Goal: Information Seeking & Learning: Learn about a topic

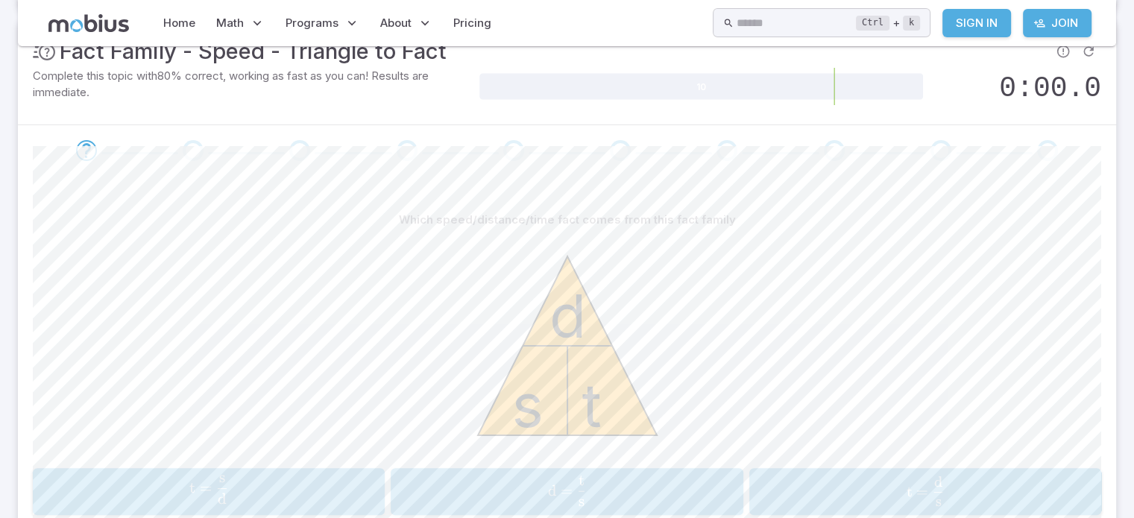
click at [587, 485] on span "d = s t ​" at bounding box center [567, 491] width 329 height 31
click at [637, 485] on span "t = s d ​" at bounding box center [564, 491] width 322 height 31
click at [647, 485] on span "s = d t ​" at bounding box center [566, 491] width 332 height 31
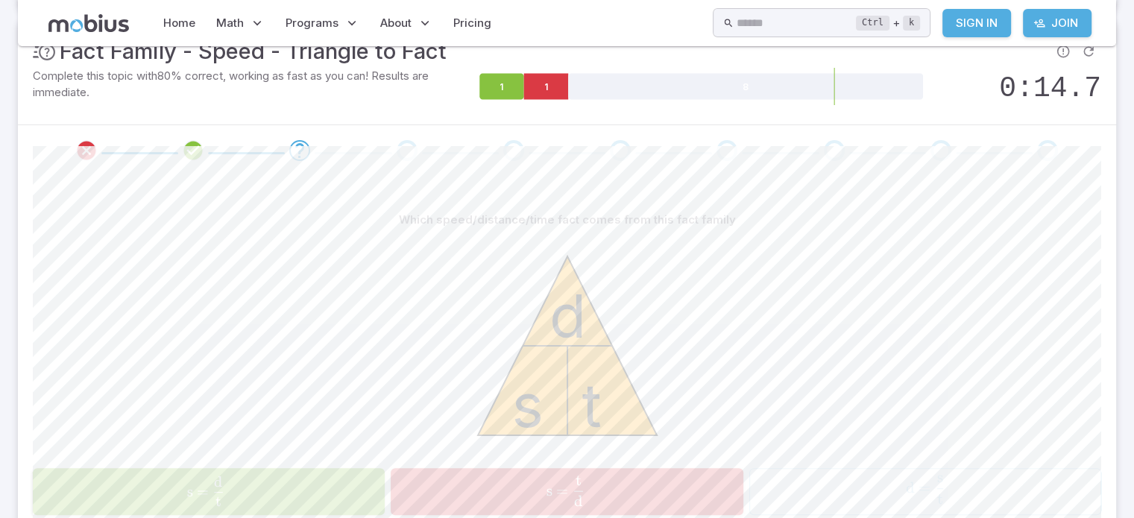
click at [128, 473] on button "s = d t \text{s} = \frac{\text{d}}{\text{t}} s = t d ​" at bounding box center [209, 491] width 352 height 47
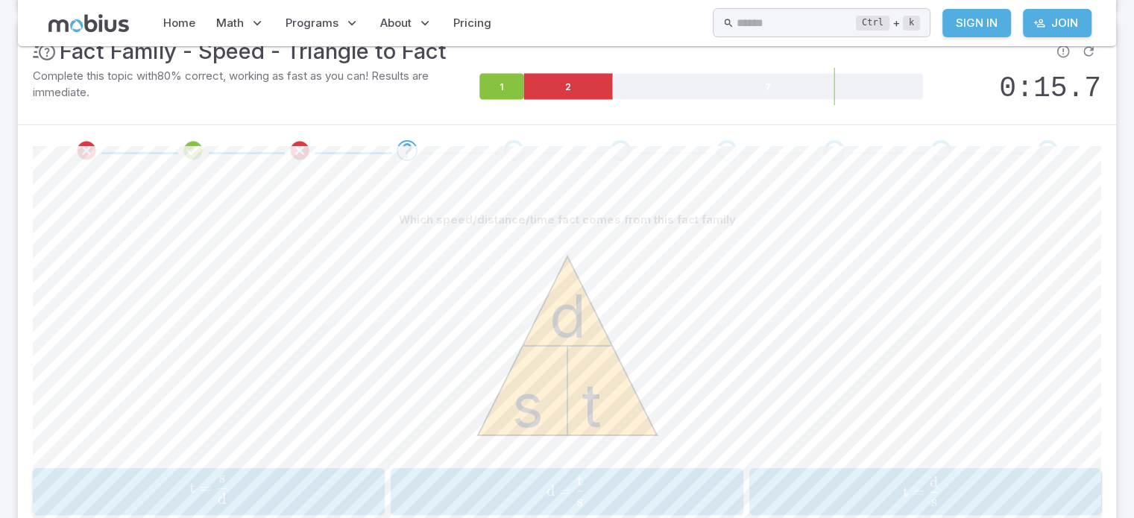
drag, startPoint x: 203, startPoint y: 490, endPoint x: 748, endPoint y: 231, distance: 603.9
click at [748, 231] on div "Which speed/distance/time fact comes from this fact family s t d t = s d \text{…" at bounding box center [567, 360] width 1068 height 309
click at [285, 485] on span "t = d s ​" at bounding box center [208, 490] width 343 height 28
click at [645, 470] on button "s = d t \text{s} = \frac{\text{d}}{\text{t}} s = t d ​" at bounding box center [567, 491] width 352 height 47
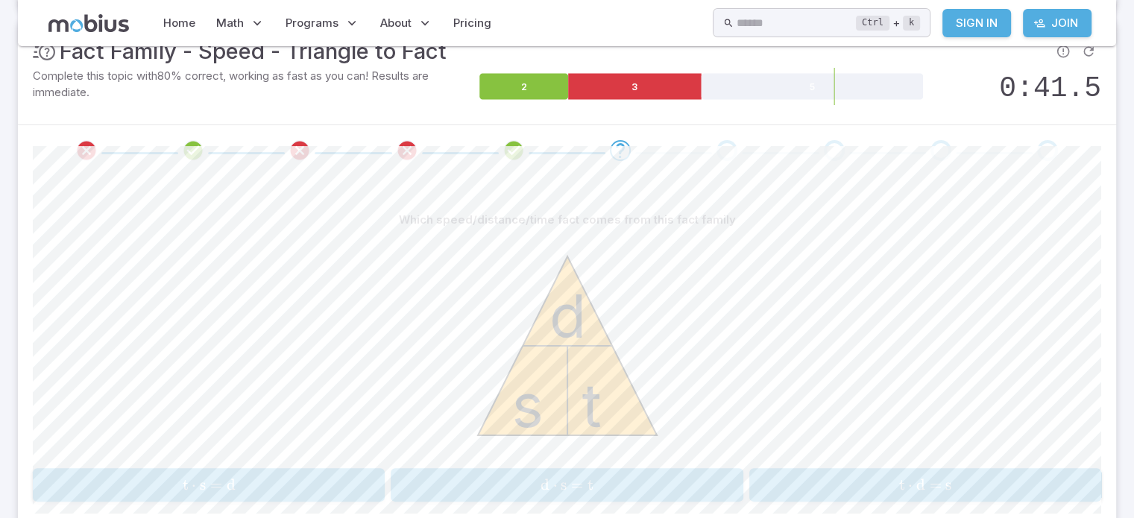
click at [272, 467] on div "Which speed/distance/time fact comes from this fact family s t d t ⋅ s = d \tex…" at bounding box center [567, 354] width 1068 height 296
click at [273, 471] on button "t ⋅ s = d \text{t} \cdot \text{s} = \text{d} t ⋅ s = d" at bounding box center [209, 485] width 352 height 34
click at [915, 484] on span "s ⋅ t = d" at bounding box center [925, 485] width 343 height 19
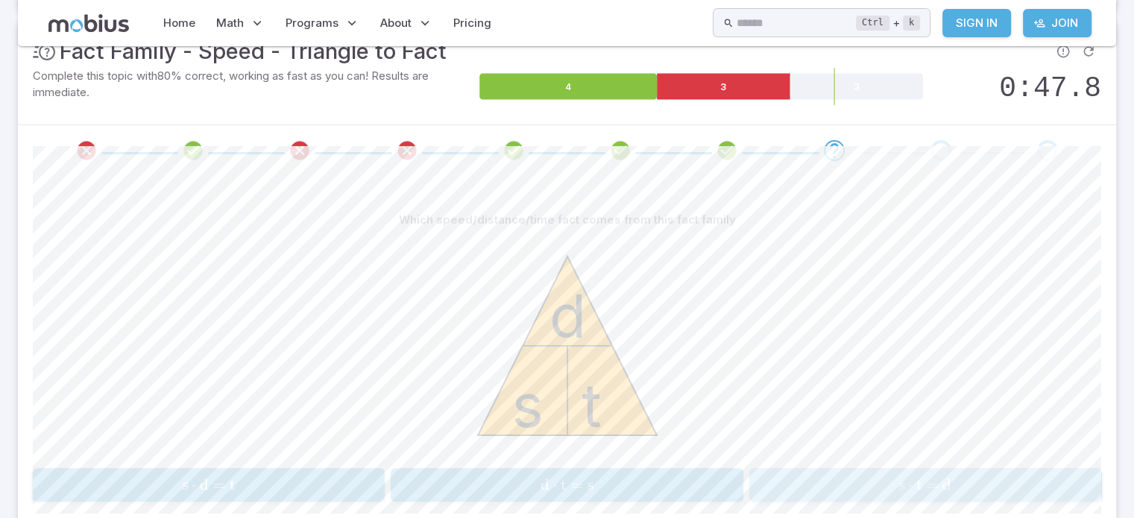
click at [980, 485] on span "s ⋅ t = d" at bounding box center [925, 485] width 343 height 19
click at [241, 479] on span "s ⋅ t = d" at bounding box center [208, 485] width 343 height 19
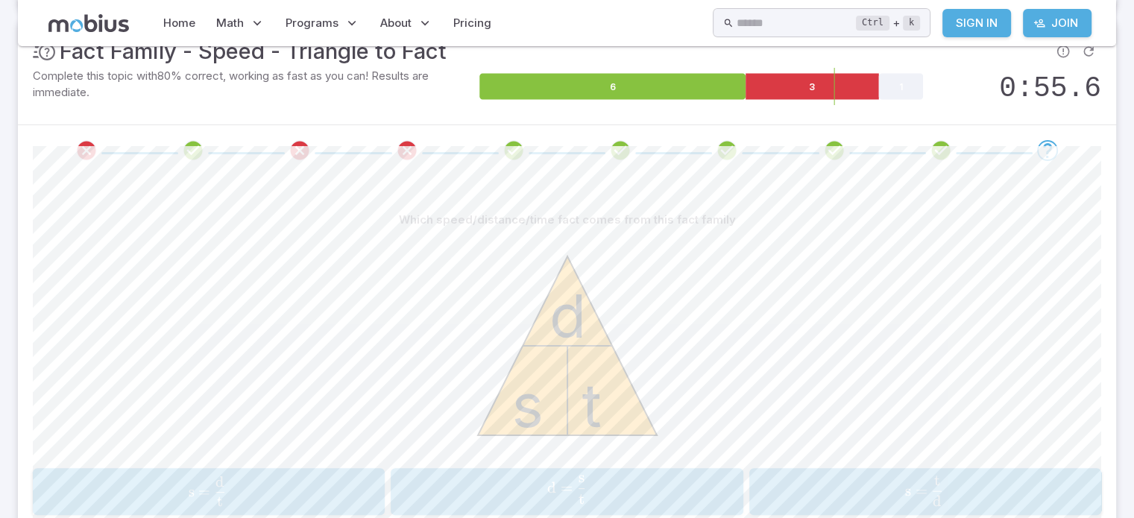
click at [256, 481] on span "s = t d ​" at bounding box center [207, 491] width 319 height 31
